Goal: Task Accomplishment & Management: Use online tool/utility

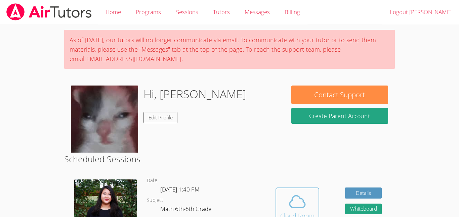
click at [310, 208] on span at bounding box center [297, 201] width 34 height 19
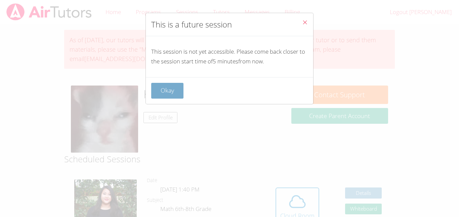
click at [183, 95] on button "Okay" at bounding box center [167, 91] width 32 height 16
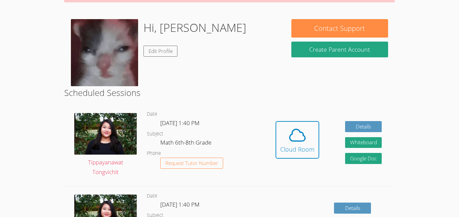
scroll to position [67, 0]
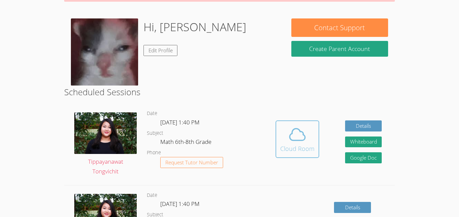
click at [298, 148] on div "Cloud Room" at bounding box center [297, 148] width 34 height 9
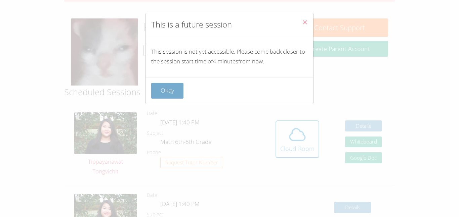
click at [154, 89] on button "Okay" at bounding box center [167, 91] width 32 height 16
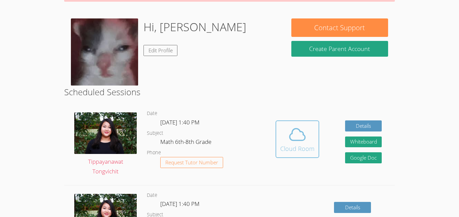
click at [310, 142] on span at bounding box center [297, 134] width 34 height 19
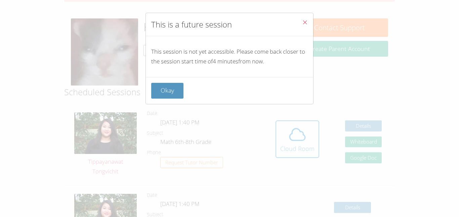
click at [148, 96] on div "Okay" at bounding box center [229, 90] width 167 height 27
click at [153, 93] on button "Okay" at bounding box center [167, 91] width 32 height 16
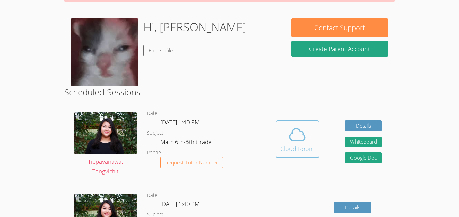
click at [304, 147] on div "Cloud Room" at bounding box center [297, 148] width 34 height 9
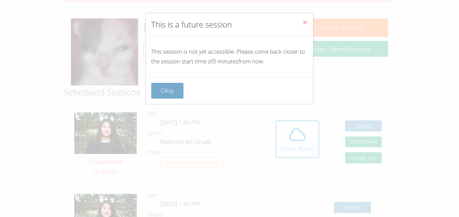
click at [172, 88] on button "Okay" at bounding box center [167, 91] width 32 height 16
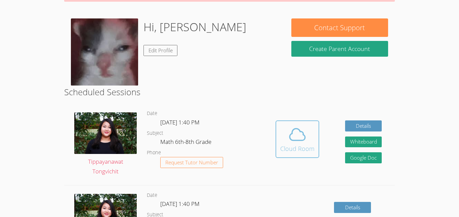
click at [315, 146] on button "Cloud Room" at bounding box center [297, 140] width 44 height 38
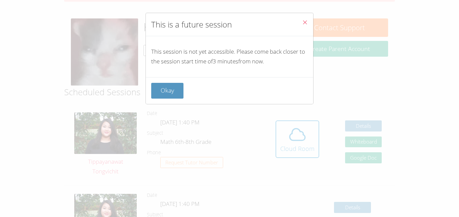
click at [186, 92] on div "Okay" at bounding box center [229, 91] width 156 height 16
click at [170, 92] on button "Okay" at bounding box center [167, 91] width 32 height 16
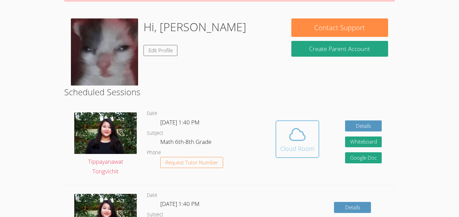
click at [299, 136] on icon at bounding box center [297, 134] width 19 height 19
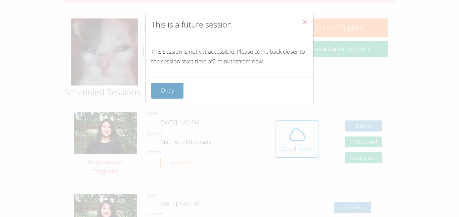
click at [162, 84] on button "Okay" at bounding box center [167, 91] width 32 height 16
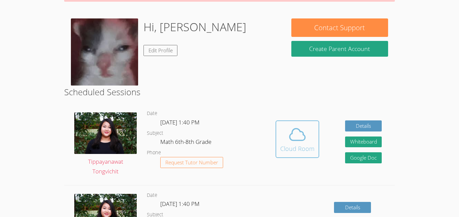
click at [301, 135] on icon at bounding box center [297, 134] width 19 height 19
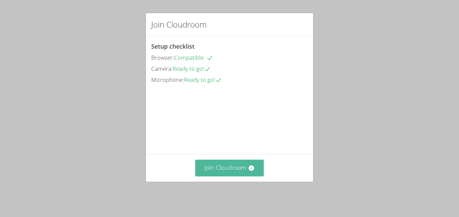
click at [234, 170] on button "Join Cloudroom" at bounding box center [229, 168] width 69 height 16
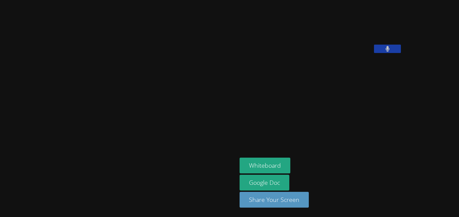
click at [374, 53] on button at bounding box center [387, 49] width 27 height 8
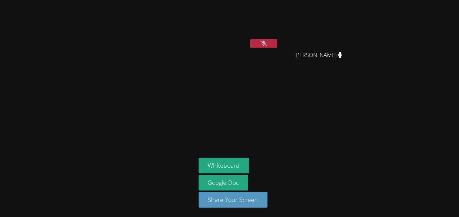
click at [264, 44] on icon at bounding box center [263, 44] width 7 height 6
click at [262, 43] on icon at bounding box center [263, 44] width 4 height 6
click at [262, 43] on icon at bounding box center [263, 44] width 7 height 6
click at [262, 43] on icon at bounding box center [264, 44] width 4 height 6
click at [271, 43] on button at bounding box center [263, 43] width 27 height 8
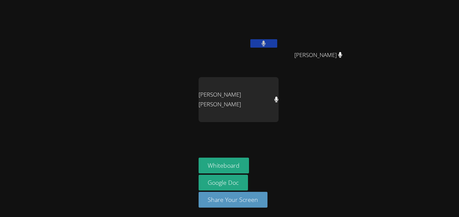
click at [267, 42] on button at bounding box center [263, 43] width 27 height 8
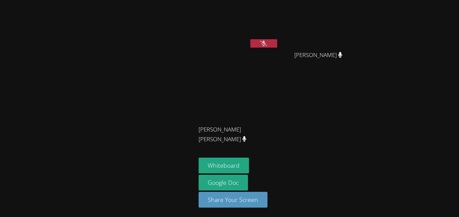
click at [264, 39] on button at bounding box center [263, 43] width 27 height 8
click at [268, 44] on button at bounding box center [263, 43] width 27 height 8
click at [267, 45] on button at bounding box center [263, 43] width 27 height 8
click at [265, 43] on icon at bounding box center [263, 44] width 7 height 6
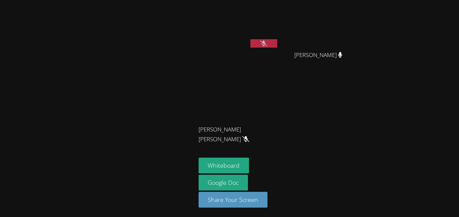
click at [265, 43] on icon at bounding box center [263, 44] width 7 height 6
click at [265, 43] on icon at bounding box center [263, 44] width 4 height 6
click at [265, 43] on icon at bounding box center [263, 44] width 7 height 6
click at [265, 43] on icon at bounding box center [263, 44] width 4 height 6
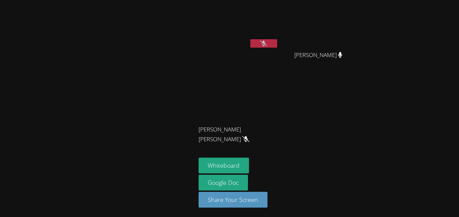
click at [265, 43] on icon at bounding box center [263, 44] width 7 height 6
click at [265, 43] on icon at bounding box center [263, 44] width 4 height 6
click at [265, 43] on icon at bounding box center [263, 44] width 7 height 6
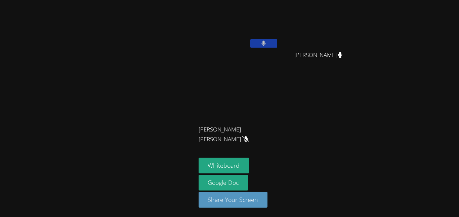
click at [265, 43] on icon at bounding box center [263, 44] width 4 height 6
click at [265, 43] on icon at bounding box center [263, 44] width 7 height 6
click at [265, 43] on icon at bounding box center [263, 44] width 4 height 6
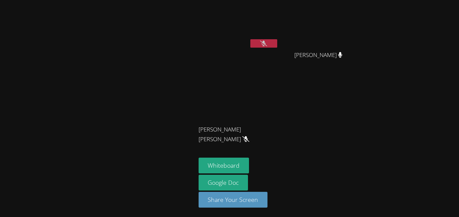
click at [266, 42] on icon at bounding box center [263, 44] width 7 height 6
click at [268, 44] on button at bounding box center [263, 43] width 27 height 8
click at [271, 40] on button at bounding box center [263, 43] width 27 height 8
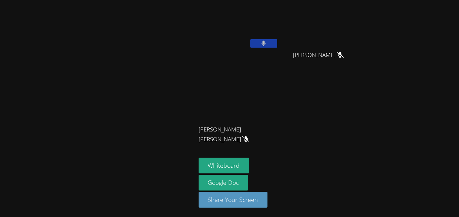
click at [271, 40] on button at bounding box center [263, 43] width 27 height 8
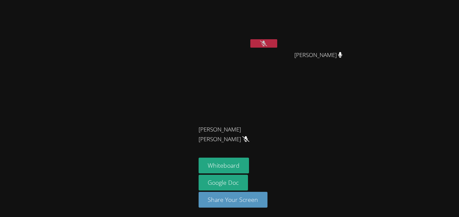
click at [271, 40] on button at bounding box center [263, 43] width 27 height 8
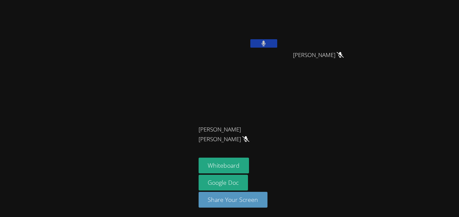
click at [271, 40] on button at bounding box center [263, 43] width 27 height 8
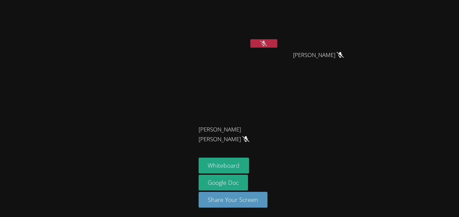
click at [271, 40] on button at bounding box center [263, 43] width 27 height 8
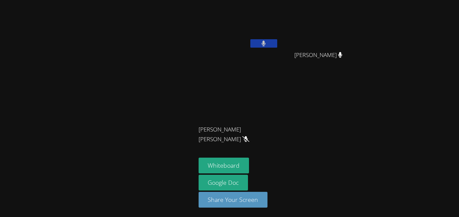
click at [271, 40] on button at bounding box center [263, 43] width 27 height 8
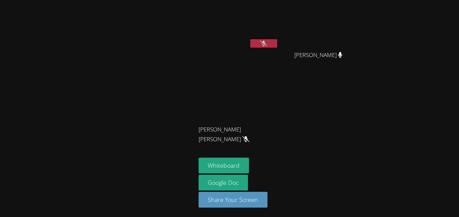
click at [271, 40] on button at bounding box center [263, 43] width 27 height 8
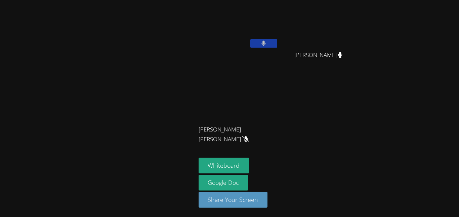
click at [271, 40] on button at bounding box center [263, 43] width 27 height 8
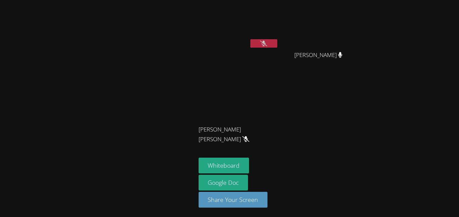
click at [271, 40] on button at bounding box center [263, 43] width 27 height 8
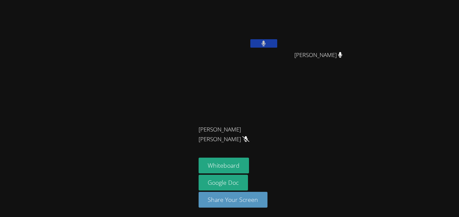
click at [271, 40] on button at bounding box center [263, 43] width 27 height 8
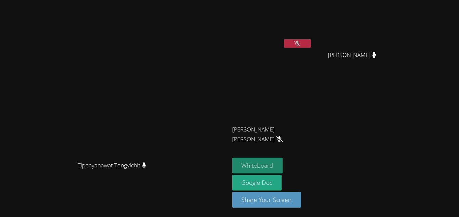
click at [283, 162] on button "Whiteboard" at bounding box center [257, 166] width 51 height 16
click at [311, 47] on button at bounding box center [297, 43] width 27 height 8
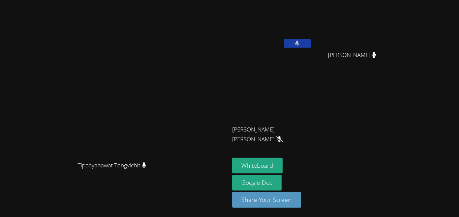
click at [311, 47] on button at bounding box center [297, 43] width 27 height 8
click at [311, 46] on button at bounding box center [297, 43] width 27 height 8
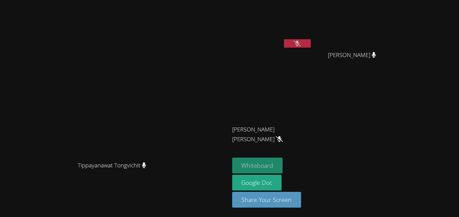
click at [283, 159] on button "Whiteboard" at bounding box center [257, 166] width 51 height 16
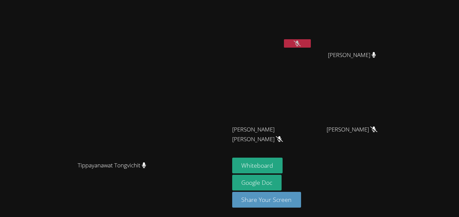
click at [311, 43] on button at bounding box center [297, 43] width 27 height 8
click at [300, 41] on icon at bounding box center [296, 44] width 7 height 6
click at [299, 42] on icon at bounding box center [297, 44] width 4 height 6
click at [311, 44] on button at bounding box center [297, 43] width 27 height 8
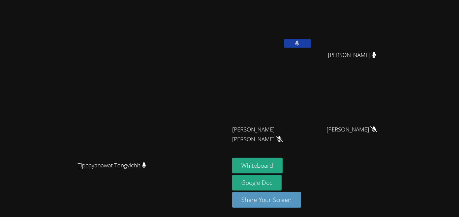
click at [311, 42] on button at bounding box center [297, 43] width 27 height 8
click at [300, 41] on icon at bounding box center [296, 44] width 7 height 6
click at [299, 41] on icon at bounding box center [297, 44] width 4 height 6
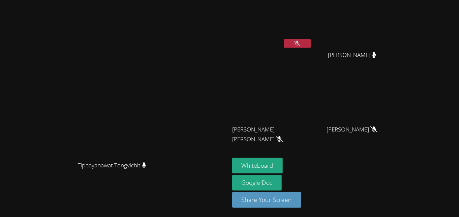
click at [311, 44] on button at bounding box center [297, 43] width 27 height 8
click at [311, 41] on button at bounding box center [297, 43] width 27 height 8
click at [311, 44] on button at bounding box center [297, 43] width 27 height 8
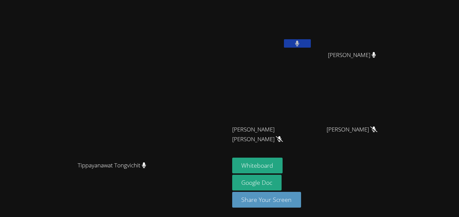
click at [311, 43] on button at bounding box center [297, 43] width 27 height 8
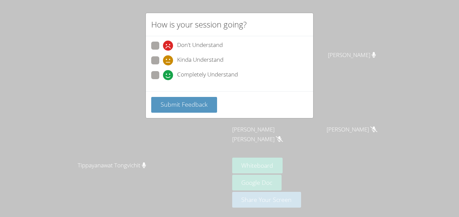
click at [163, 65] on span at bounding box center [163, 65] width 0 height 0
click at [163, 57] on input "Kinda Understand" at bounding box center [166, 59] width 6 height 6
radio input "true"
click at [184, 106] on span "Submit Feedback" at bounding box center [183, 104] width 47 height 8
